Goal: Task Accomplishment & Management: Check status

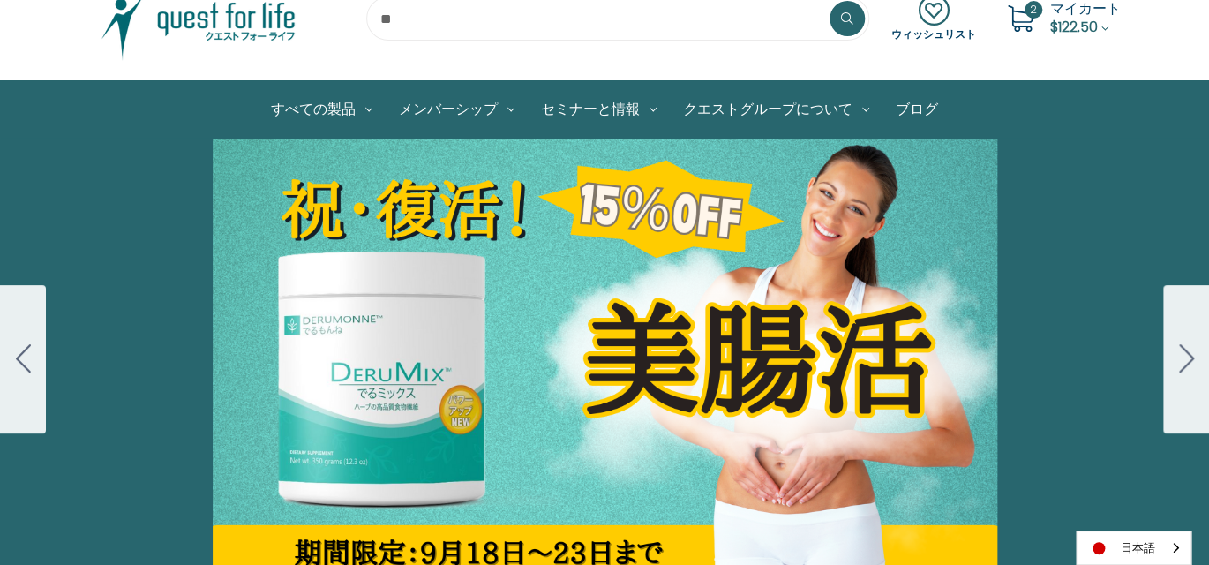
scroll to position [88, 0]
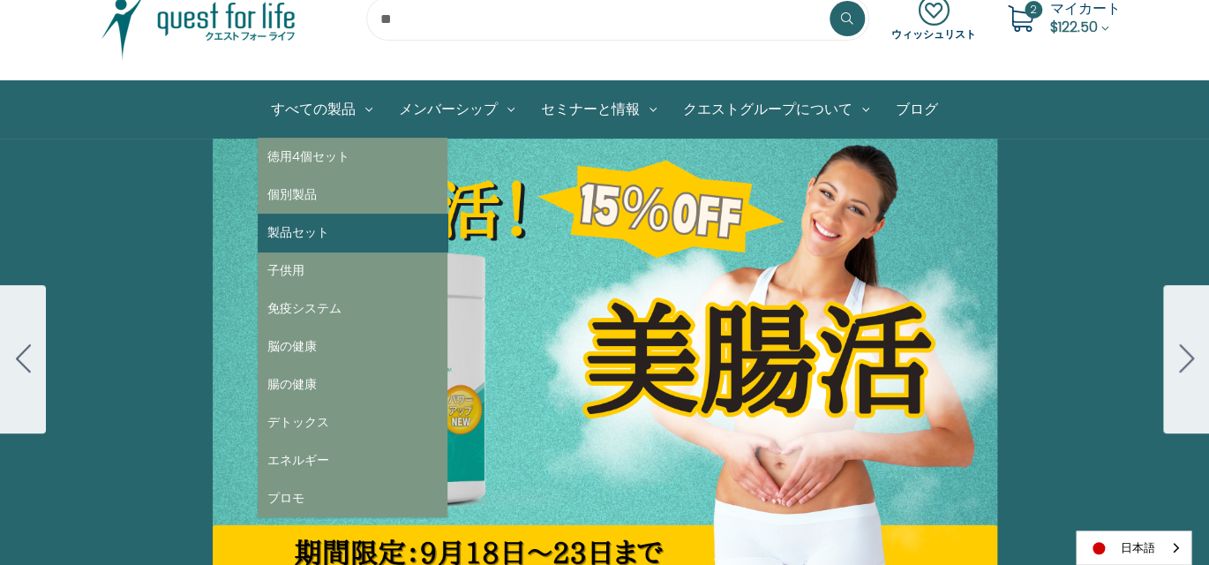
click at [314, 239] on link "製品セット" at bounding box center [353, 233] width 190 height 38
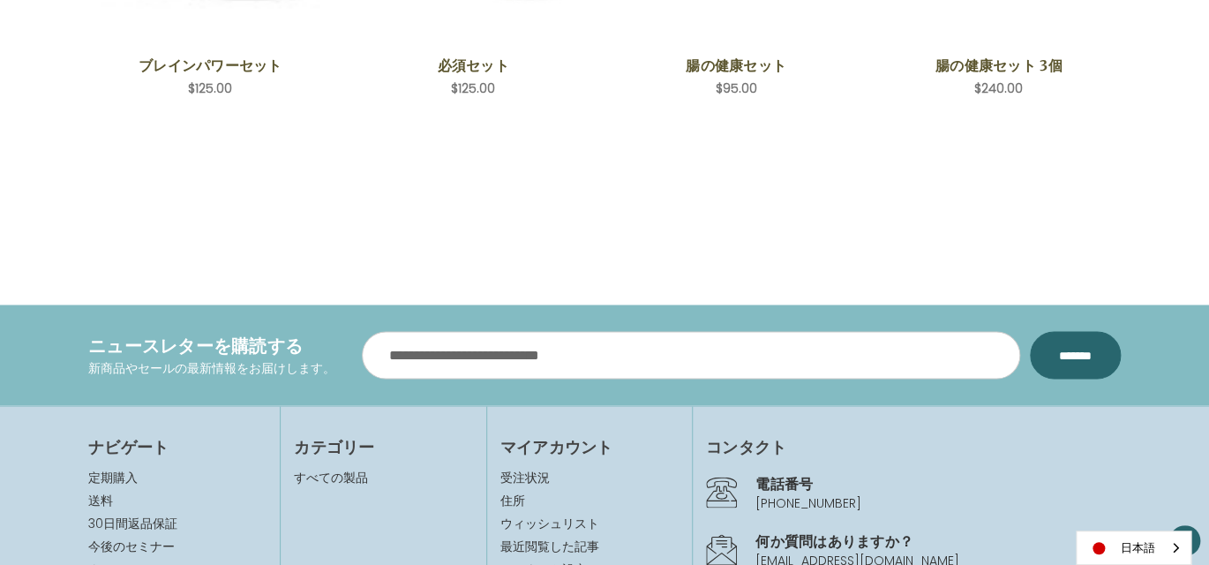
scroll to position [1148, 0]
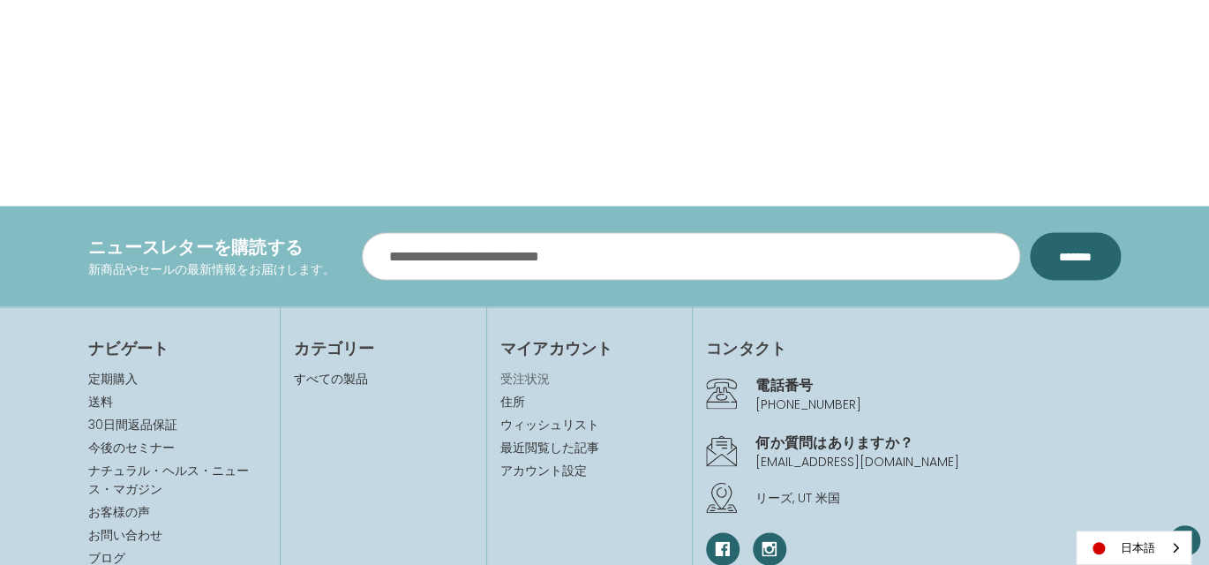
click at [504, 373] on link "受注状況" at bounding box center [590, 378] width 178 height 19
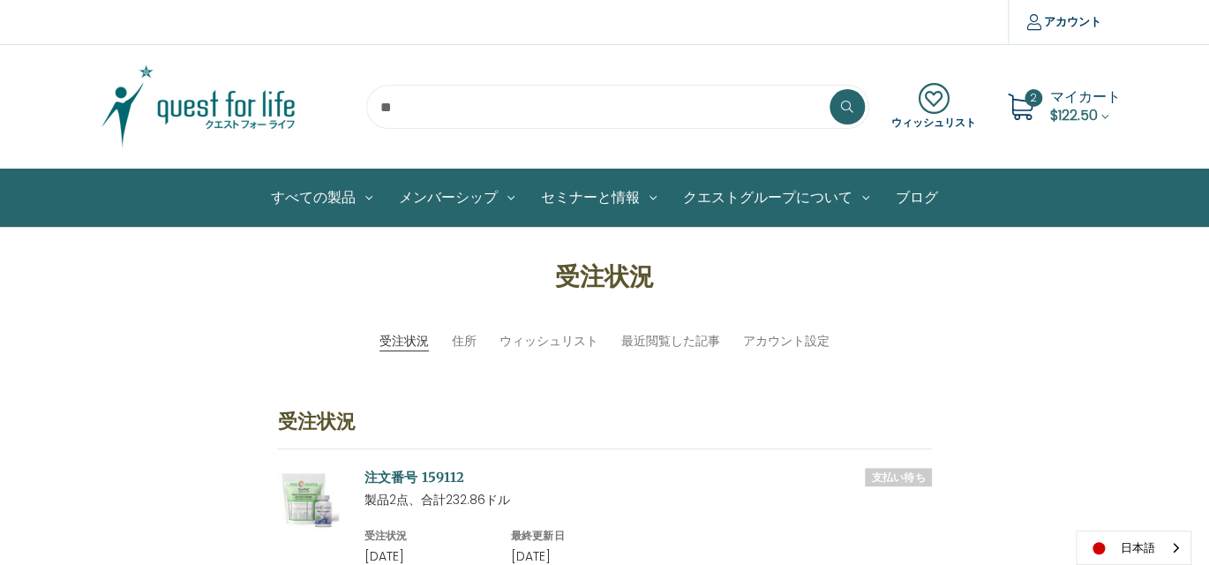
click at [1061, 109] on span "$122.50" at bounding box center [1075, 115] width 48 height 20
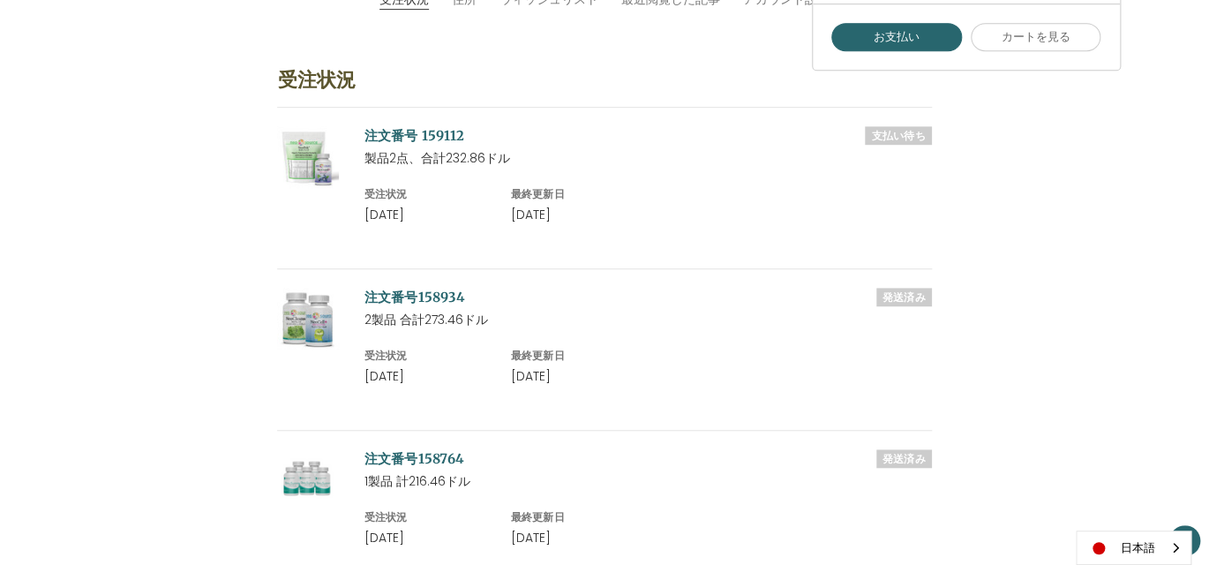
scroll to position [353, 0]
